Goal: Task Accomplishment & Management: Manage account settings

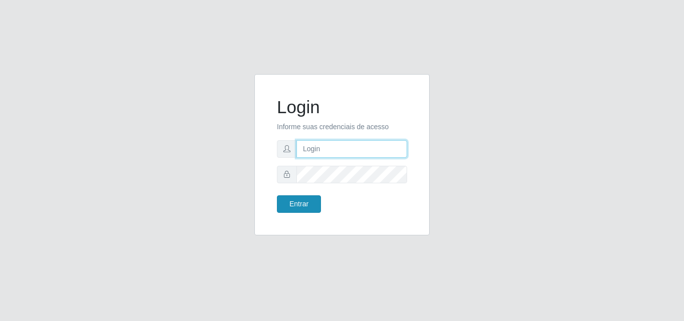
type input "analucia@cestao"
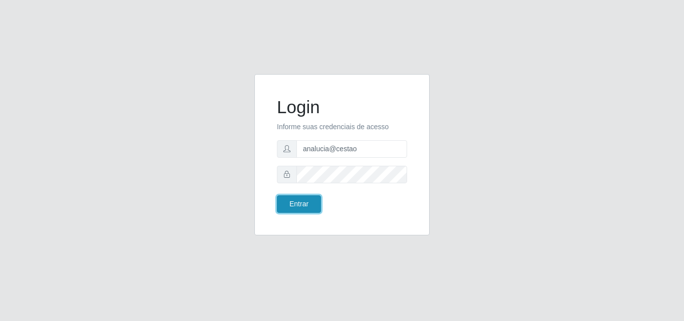
click at [284, 206] on button "Entrar" at bounding box center [299, 204] width 44 height 18
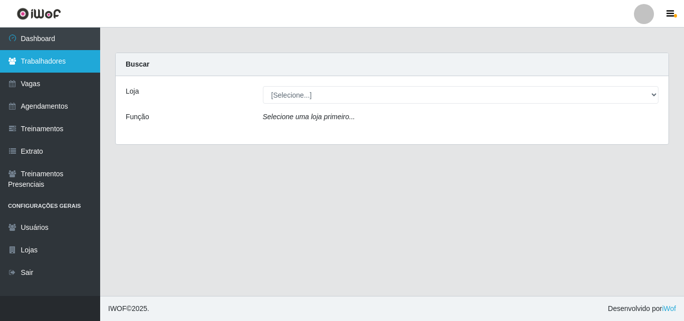
click at [67, 61] on link "Trabalhadores" at bounding box center [50, 61] width 100 height 23
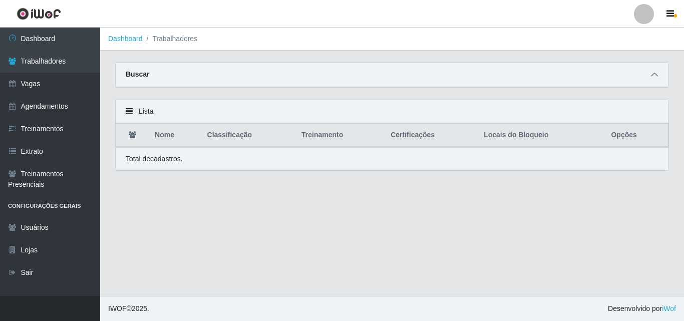
click at [652, 73] on icon at bounding box center [654, 74] width 7 height 7
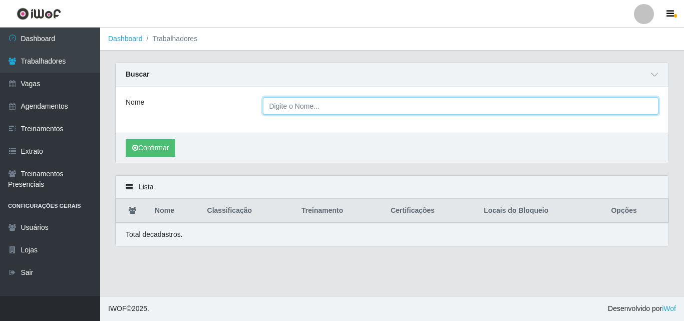
click at [294, 99] on input "Nome" at bounding box center [461, 106] width 396 height 18
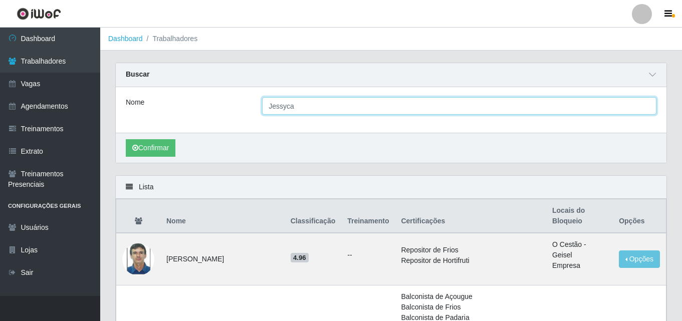
click at [126, 139] on button "Confirmar" at bounding box center [151, 148] width 50 height 18
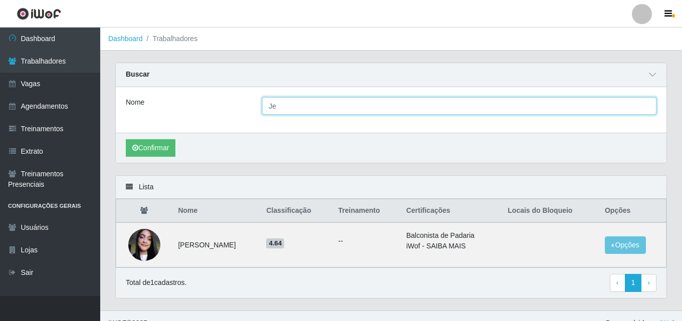
type input "J"
type input "Lilian"
click at [126, 139] on button "Confirmar" at bounding box center [151, 148] width 50 height 18
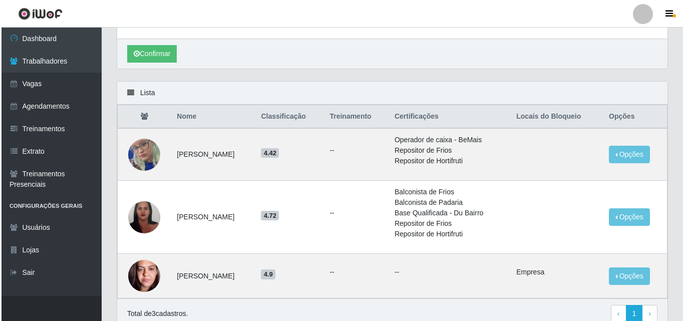
scroll to position [100, 0]
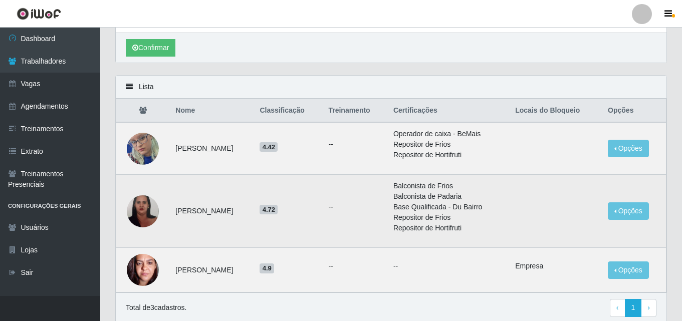
click at [136, 214] on img at bounding box center [143, 211] width 32 height 43
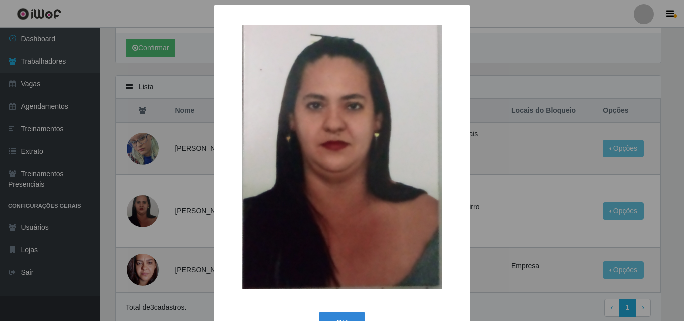
click at [492, 108] on div "× OK Cancel" at bounding box center [342, 160] width 684 height 321
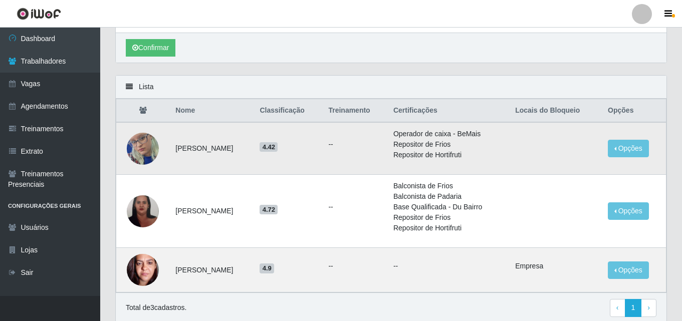
click at [152, 149] on img at bounding box center [143, 148] width 32 height 69
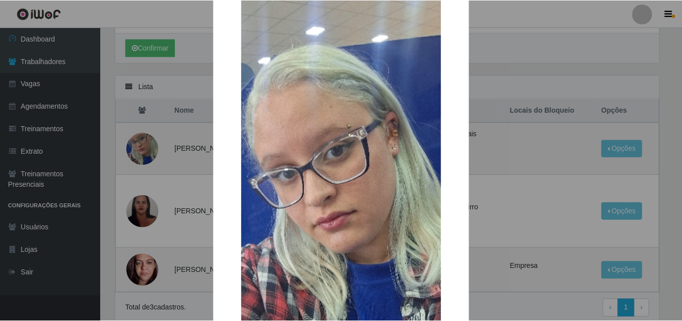
scroll to position [50, 0]
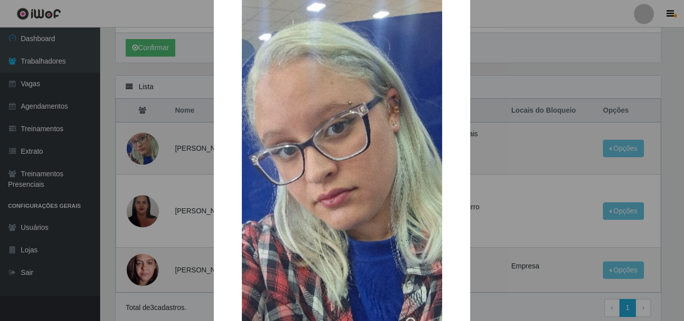
click at [531, 206] on div "× OK Cancel" at bounding box center [342, 160] width 684 height 321
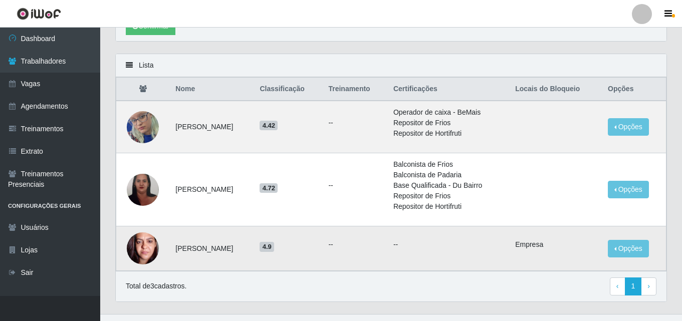
scroll to position [140, 0]
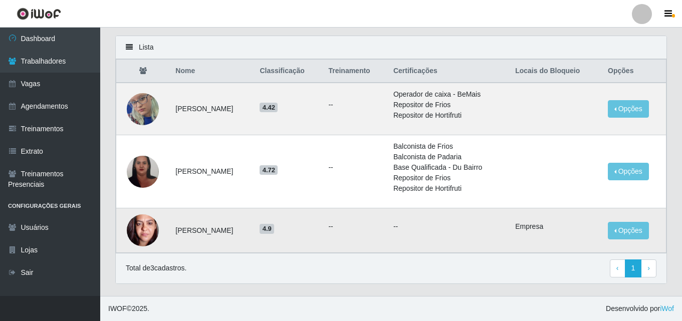
click at [144, 239] on img at bounding box center [143, 230] width 32 height 66
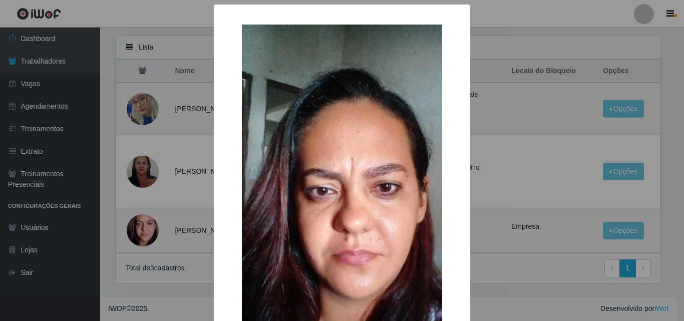
click at [194, 236] on div "× OK Cancel" at bounding box center [342, 160] width 684 height 321
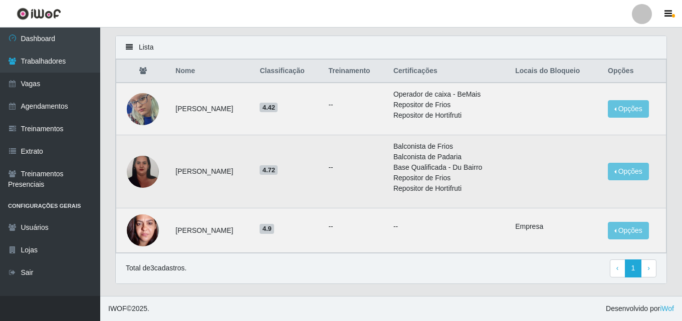
click at [151, 178] on img at bounding box center [143, 171] width 32 height 43
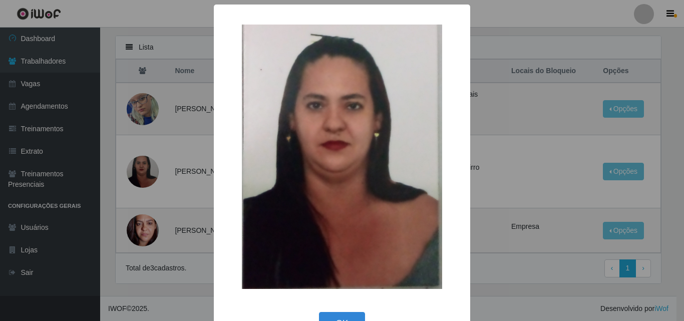
click at [206, 176] on div "× OK Cancel" at bounding box center [342, 160] width 684 height 321
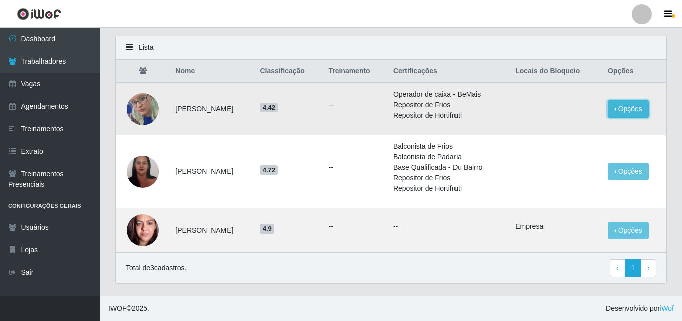
click at [621, 111] on button "Opções" at bounding box center [627, 109] width 41 height 18
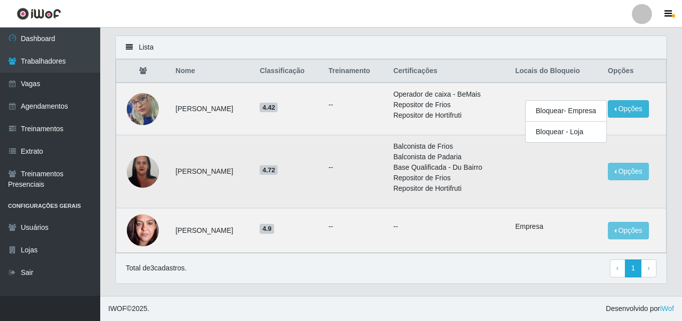
click at [572, 177] on td at bounding box center [555, 171] width 93 height 73
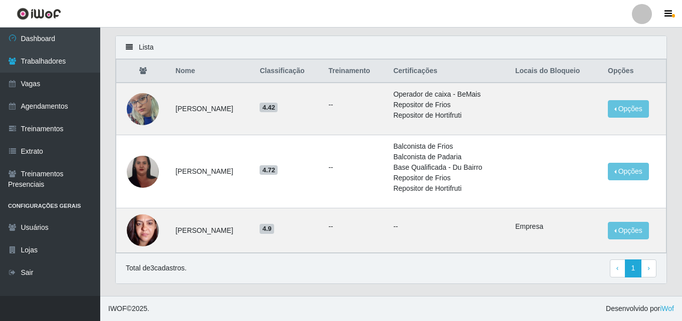
scroll to position [0, 0]
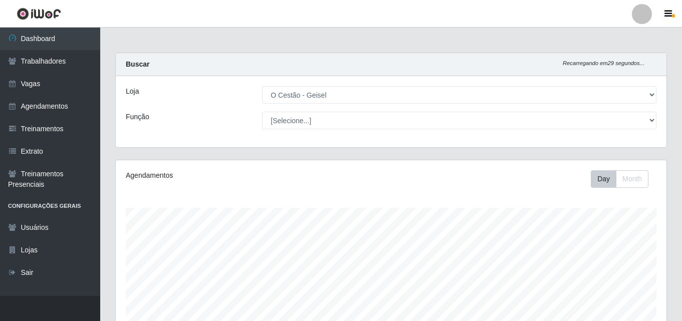
select select "224"
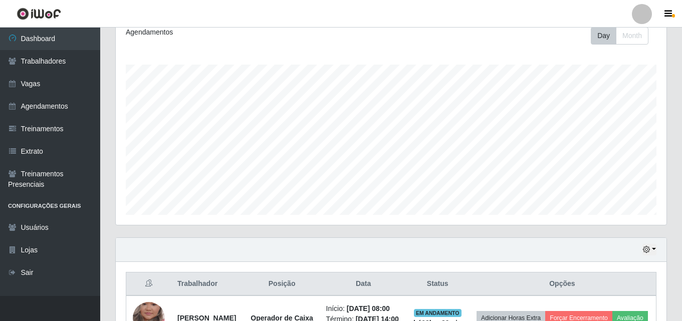
scroll to position [228, 0]
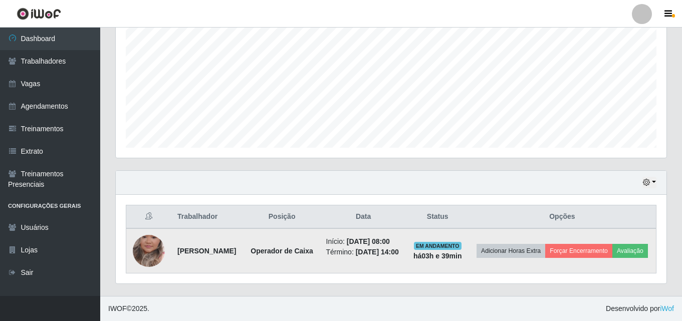
click at [157, 246] on img at bounding box center [149, 250] width 32 height 57
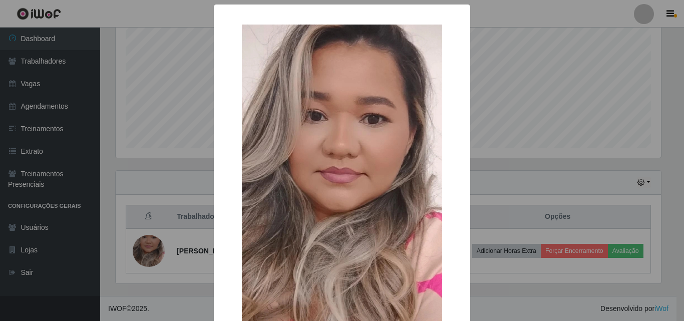
click at [536, 127] on div "× OK Cancel" at bounding box center [342, 160] width 684 height 321
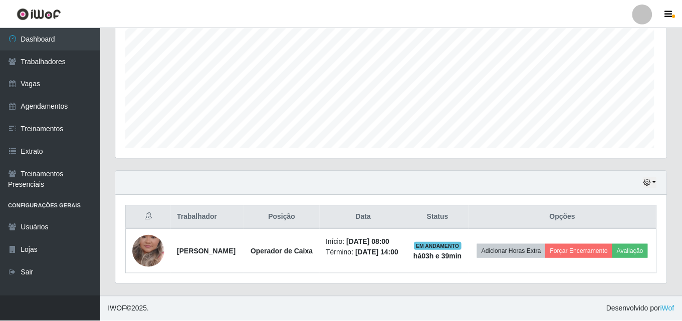
scroll to position [208, 550]
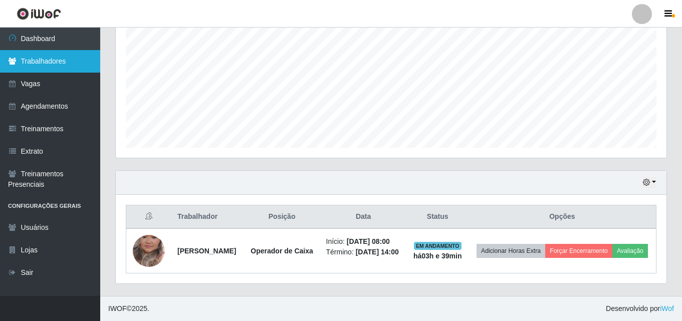
click at [78, 57] on link "Trabalhadores" at bounding box center [50, 61] width 100 height 23
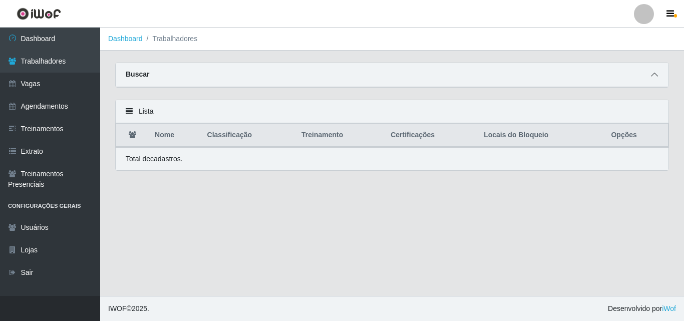
click at [655, 74] on icon at bounding box center [654, 74] width 7 height 7
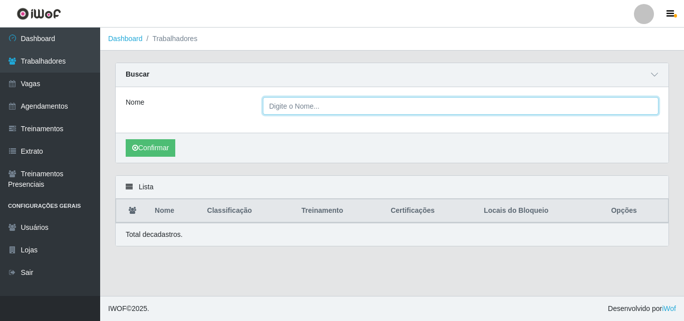
click at [290, 109] on input "Nome" at bounding box center [461, 106] width 396 height 18
type input "kaline"
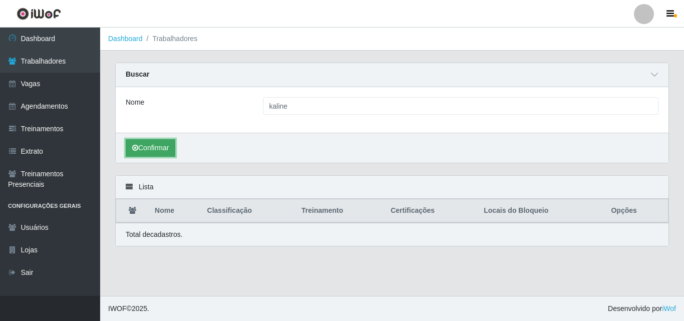
click at [144, 145] on button "Confirmar" at bounding box center [151, 148] width 50 height 18
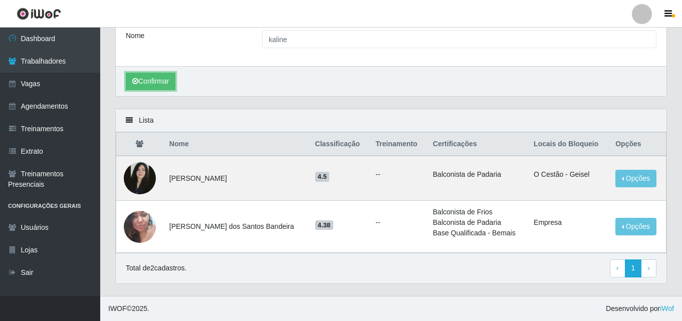
scroll to position [67, 0]
click at [143, 169] on img at bounding box center [140, 178] width 32 height 32
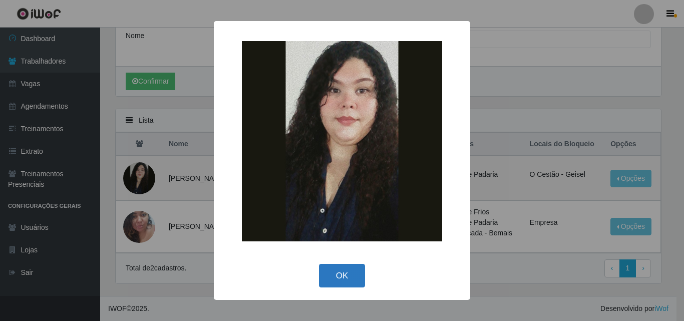
click at [331, 273] on button "OK" at bounding box center [342, 276] width 47 height 24
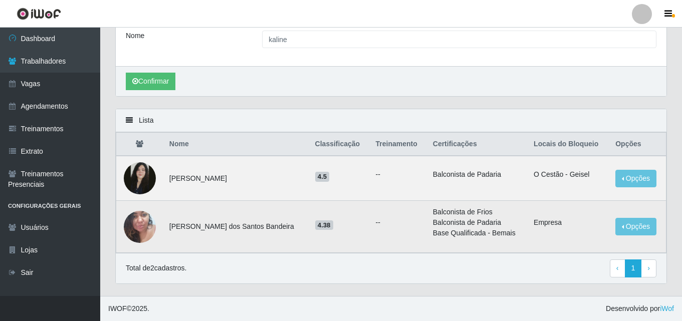
click at [137, 221] on img at bounding box center [140, 226] width 32 height 43
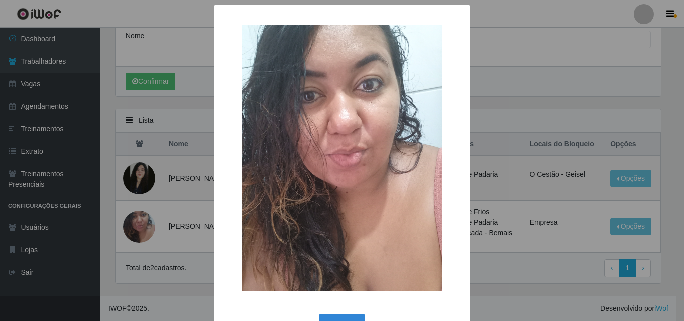
click at [503, 192] on div "× OK Cancel" at bounding box center [342, 160] width 684 height 321
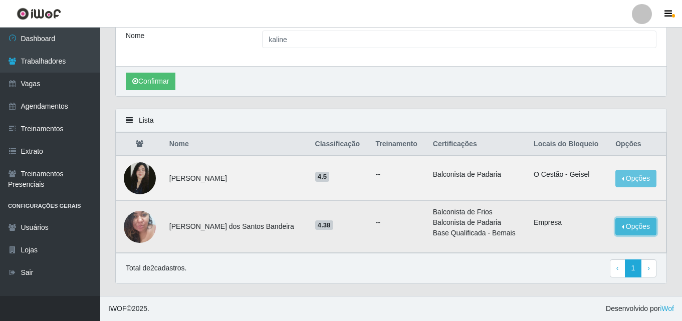
click at [640, 228] on button "Opções" at bounding box center [635, 227] width 41 height 18
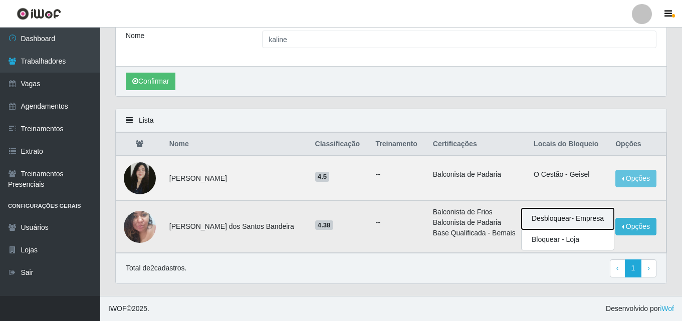
click at [581, 217] on button "Desbloquear - Empresa" at bounding box center [567, 218] width 92 height 21
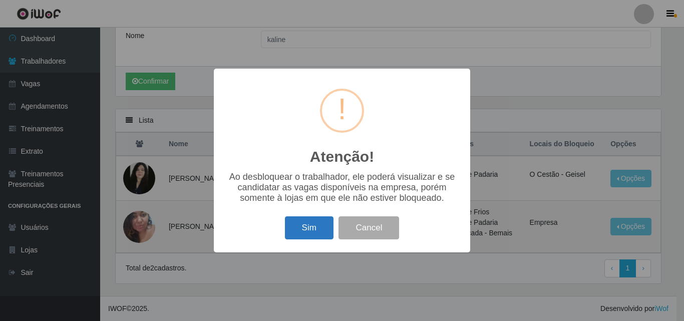
click at [319, 228] on button "Sim" at bounding box center [309, 228] width 49 height 24
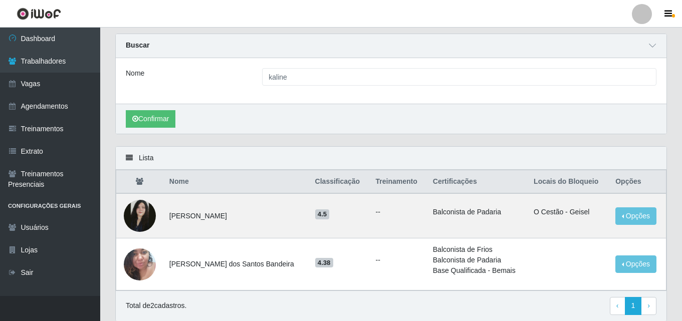
scroll to position [0, 0]
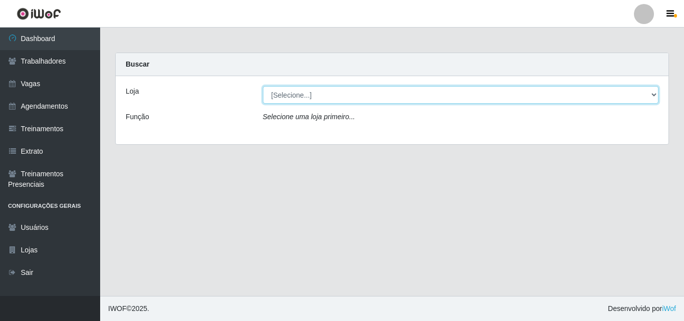
click at [301, 96] on select "[Selecione...] O Cestão - Geisel" at bounding box center [461, 95] width 396 height 18
select select "224"
click at [263, 86] on select "[Selecione...] O Cestão - Geisel" at bounding box center [461, 95] width 396 height 18
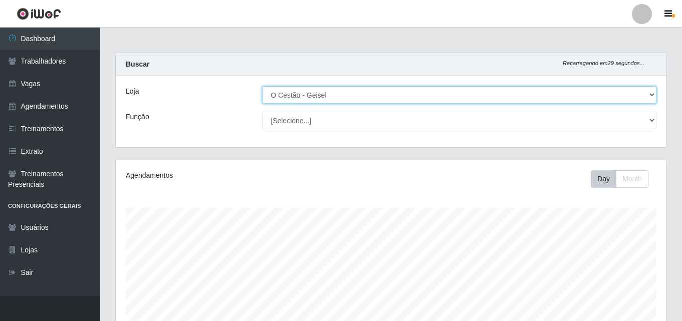
scroll to position [208, 550]
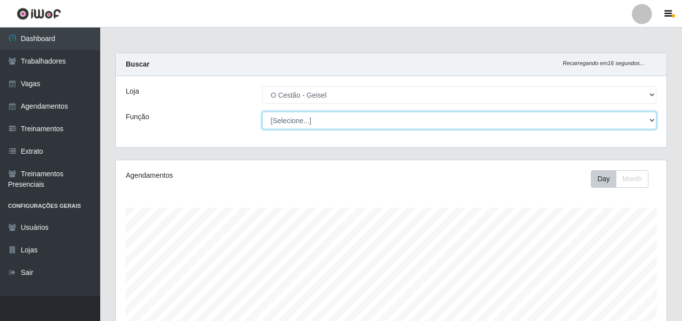
drag, startPoint x: 300, startPoint y: 103, endPoint x: 297, endPoint y: 122, distance: 19.3
click at [297, 122] on select "[Selecione...] ASG ASG + ASG ++ Auxiliar de Estoque Auxiliar de Estoque + Auxil…" at bounding box center [459, 121] width 394 height 18
select select "22"
click at [262, 112] on select "[Selecione...] ASG ASG + ASG ++ Auxiliar de Estoque Auxiliar de Estoque + Auxil…" at bounding box center [459, 121] width 394 height 18
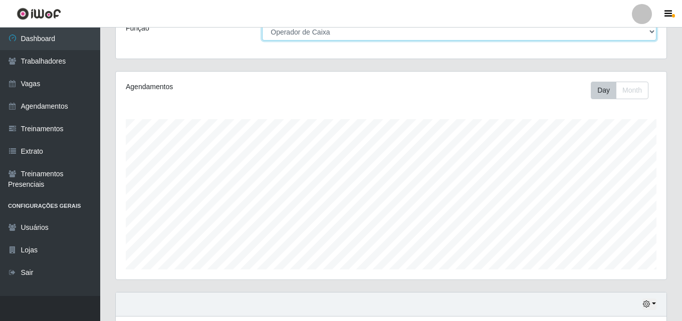
scroll to position [228, 0]
